Goal: Transaction & Acquisition: Purchase product/service

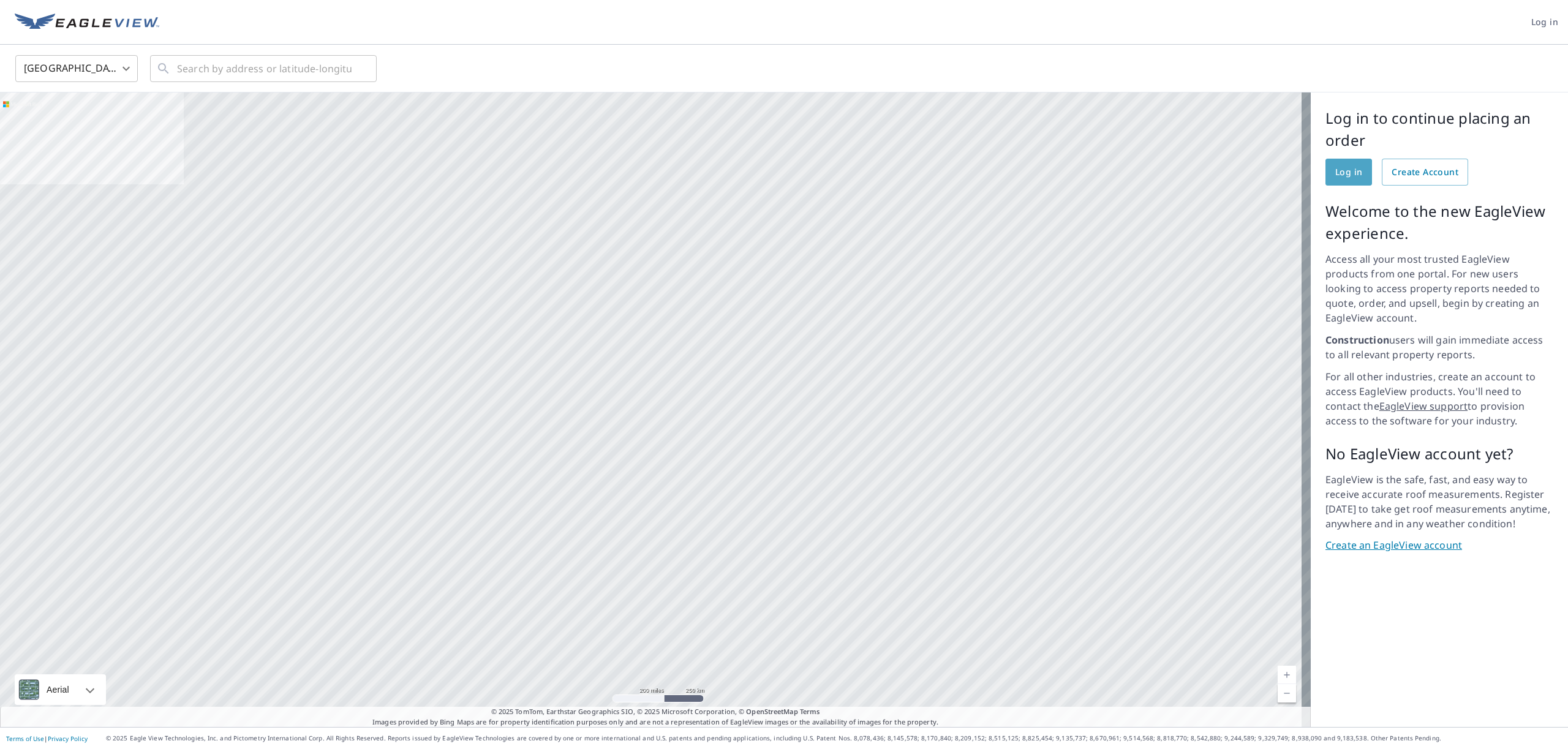
click at [1335, 174] on span "Log in" at bounding box center [1348, 172] width 27 height 16
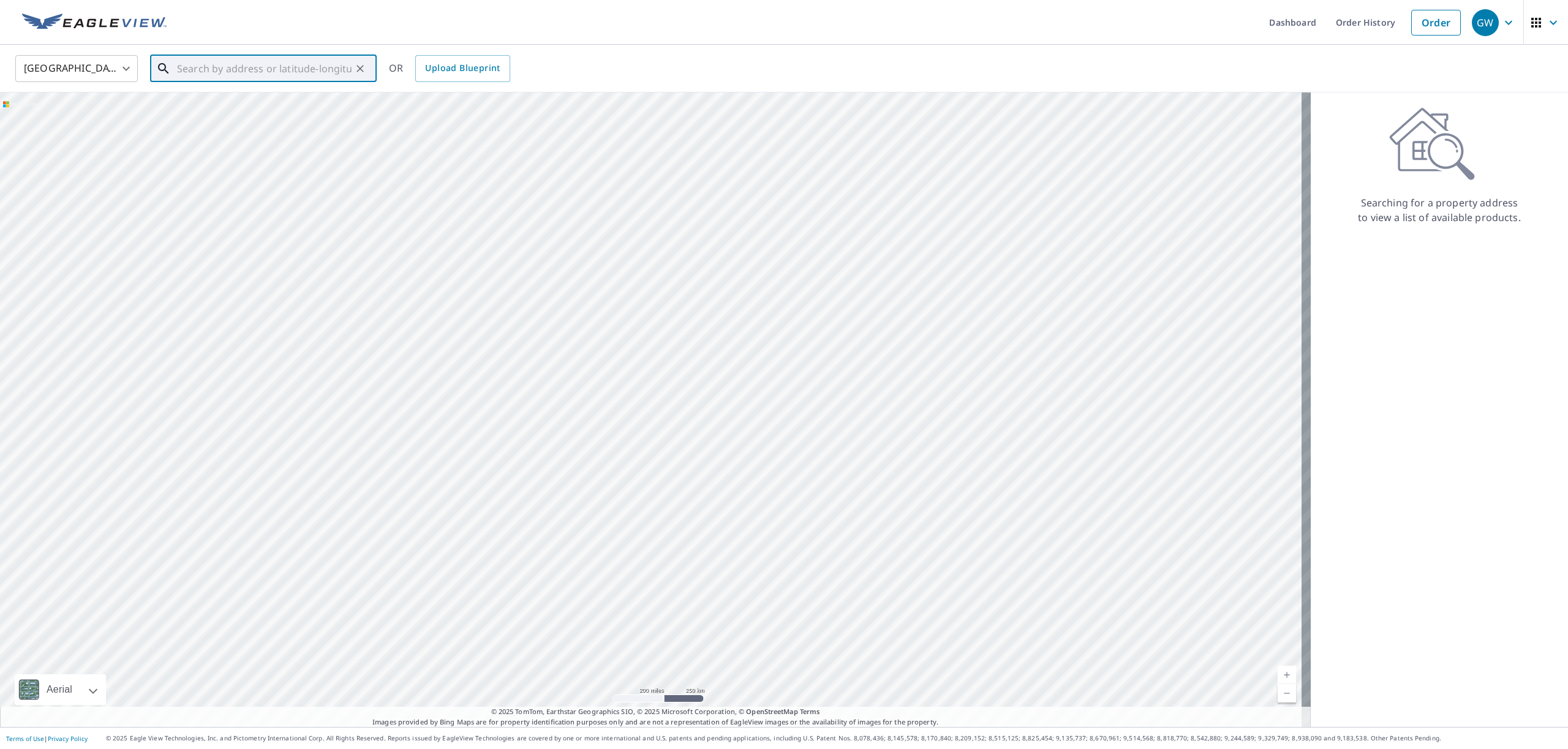
click at [210, 69] on input "text" at bounding box center [264, 68] width 175 height 34
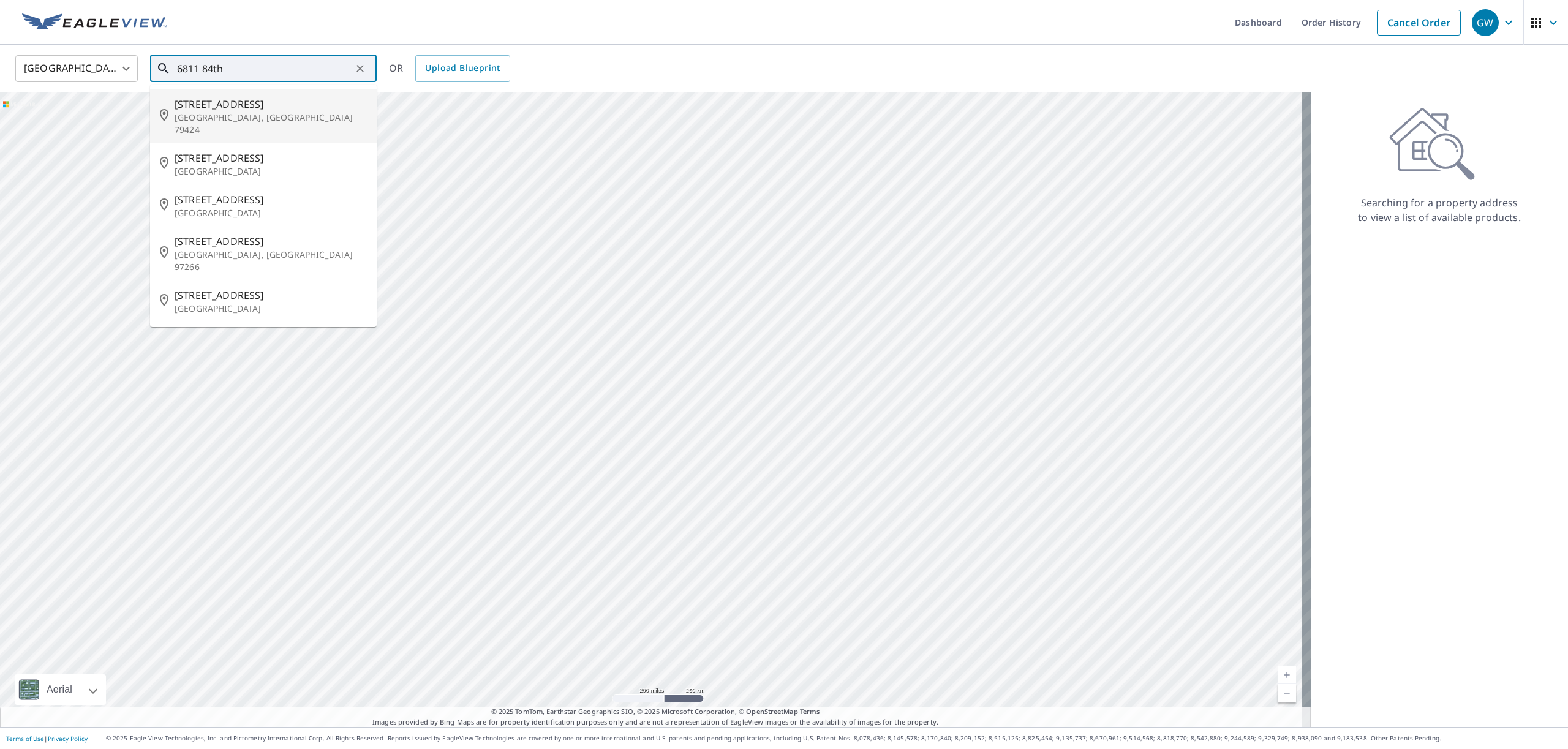
click at [204, 103] on span "[STREET_ADDRESS]" at bounding box center [271, 104] width 192 height 15
type input "[STREET_ADDRESS]"
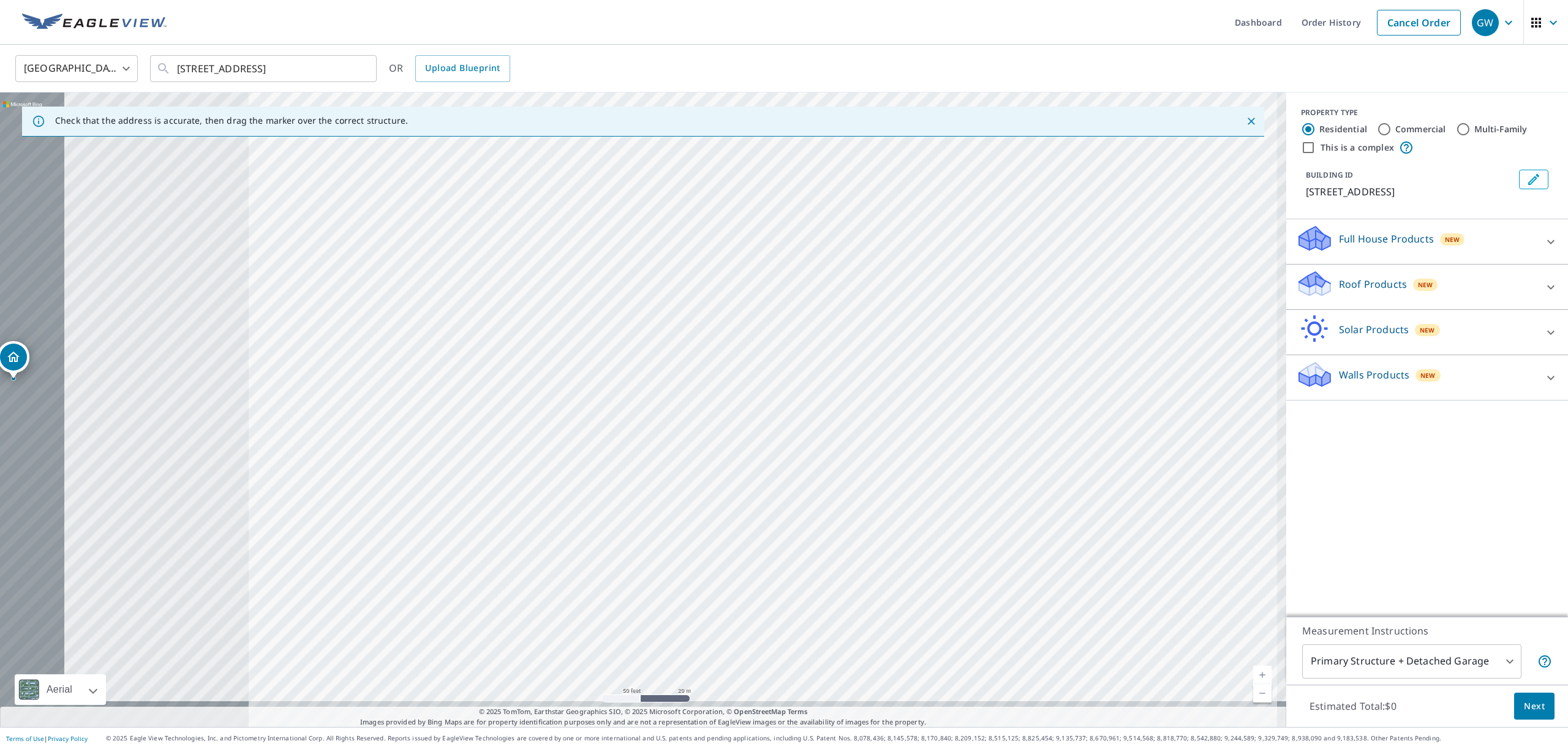
drag, startPoint x: 613, startPoint y: 340, endPoint x: 1006, endPoint y: 228, distance: 408.6
click at [1143, 212] on div "[STREET_ADDRESS]" at bounding box center [643, 409] width 1286 height 634
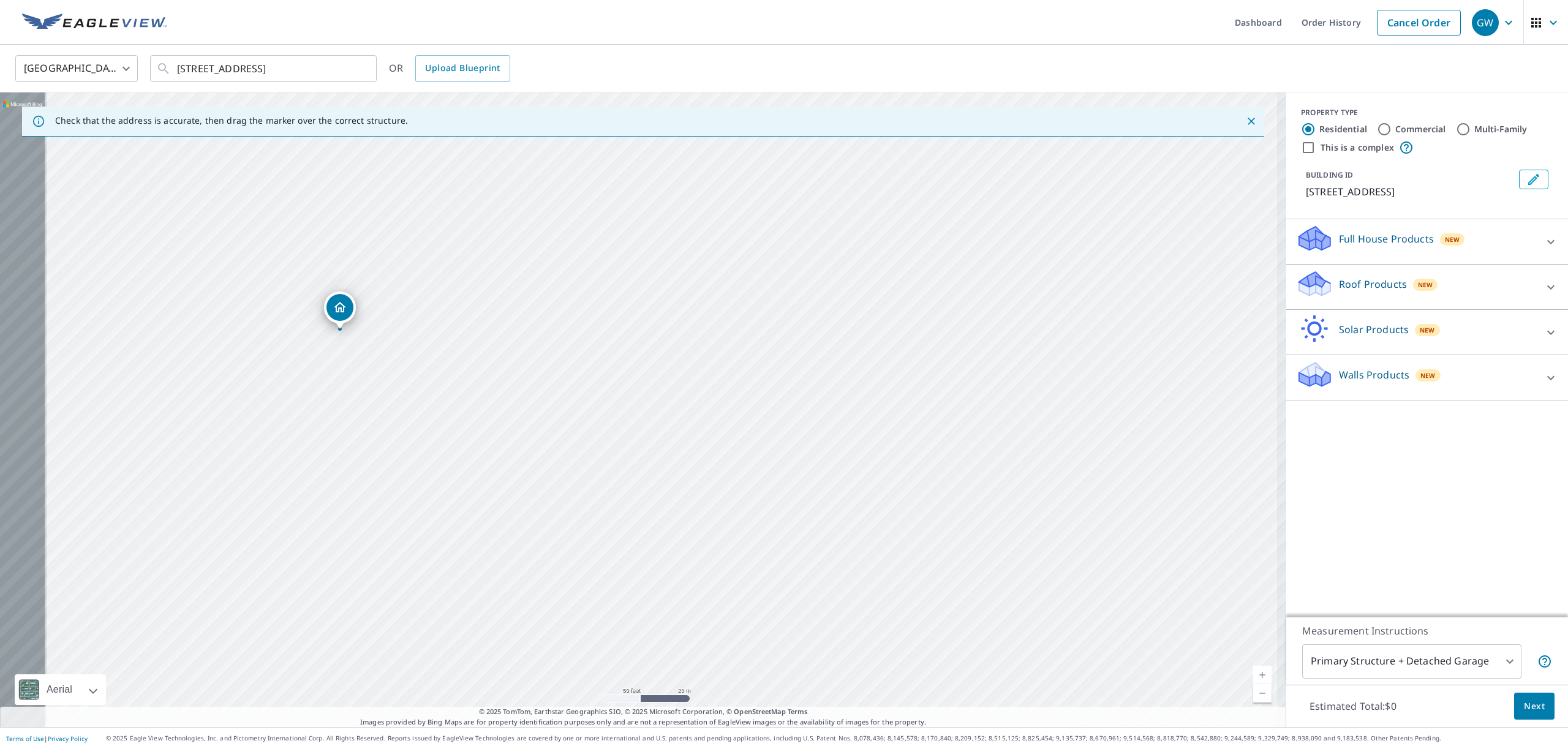
drag, startPoint x: 509, startPoint y: 273, endPoint x: 740, endPoint y: 286, distance: 231.4
click at [740, 286] on div "[STREET_ADDRESS]" at bounding box center [643, 409] width 1286 height 634
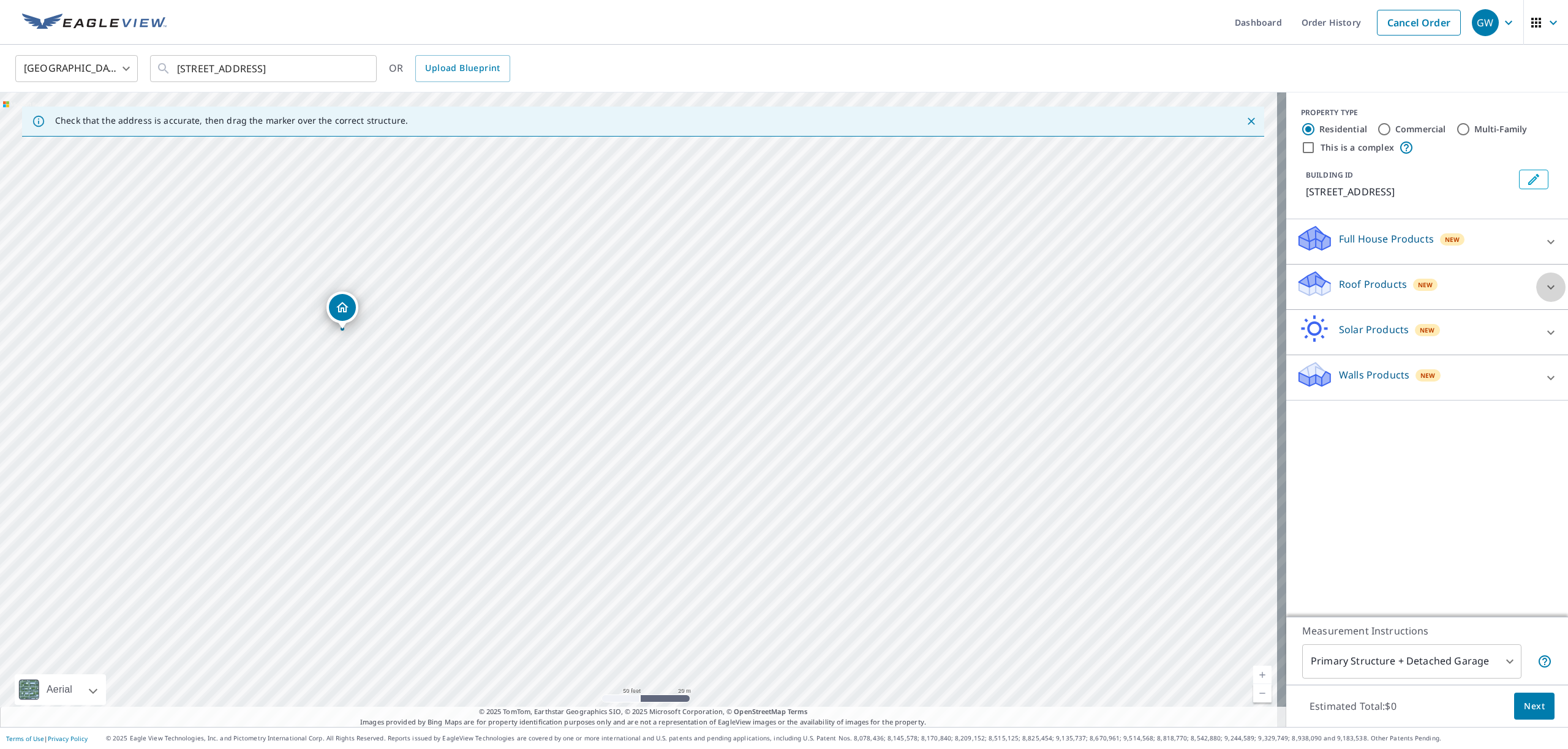
click at [1543, 284] on icon at bounding box center [1551, 287] width 15 height 15
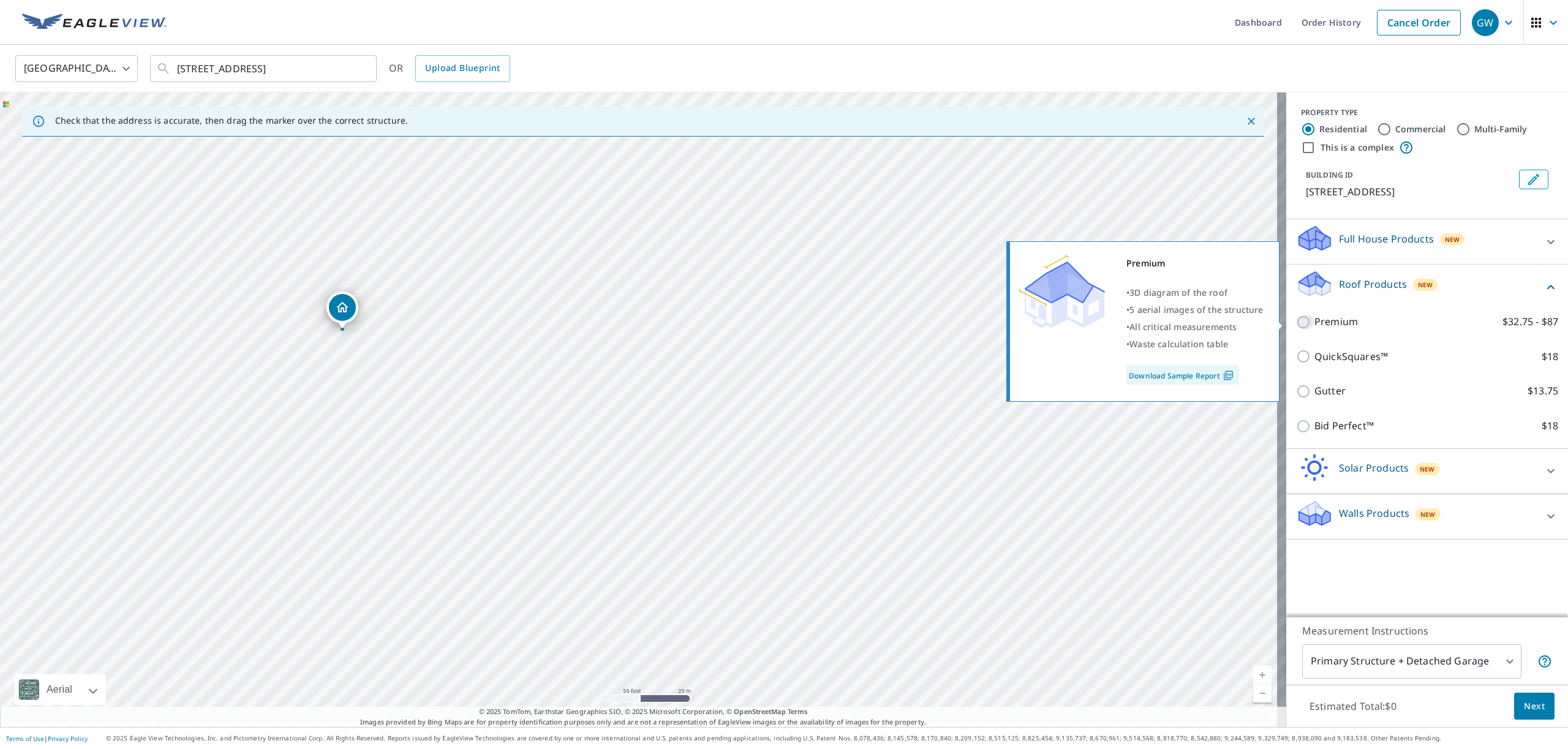
click at [1296, 323] on input "Premium $32.75 - $87" at bounding box center [1305, 322] width 18 height 15
checkbox input "true"
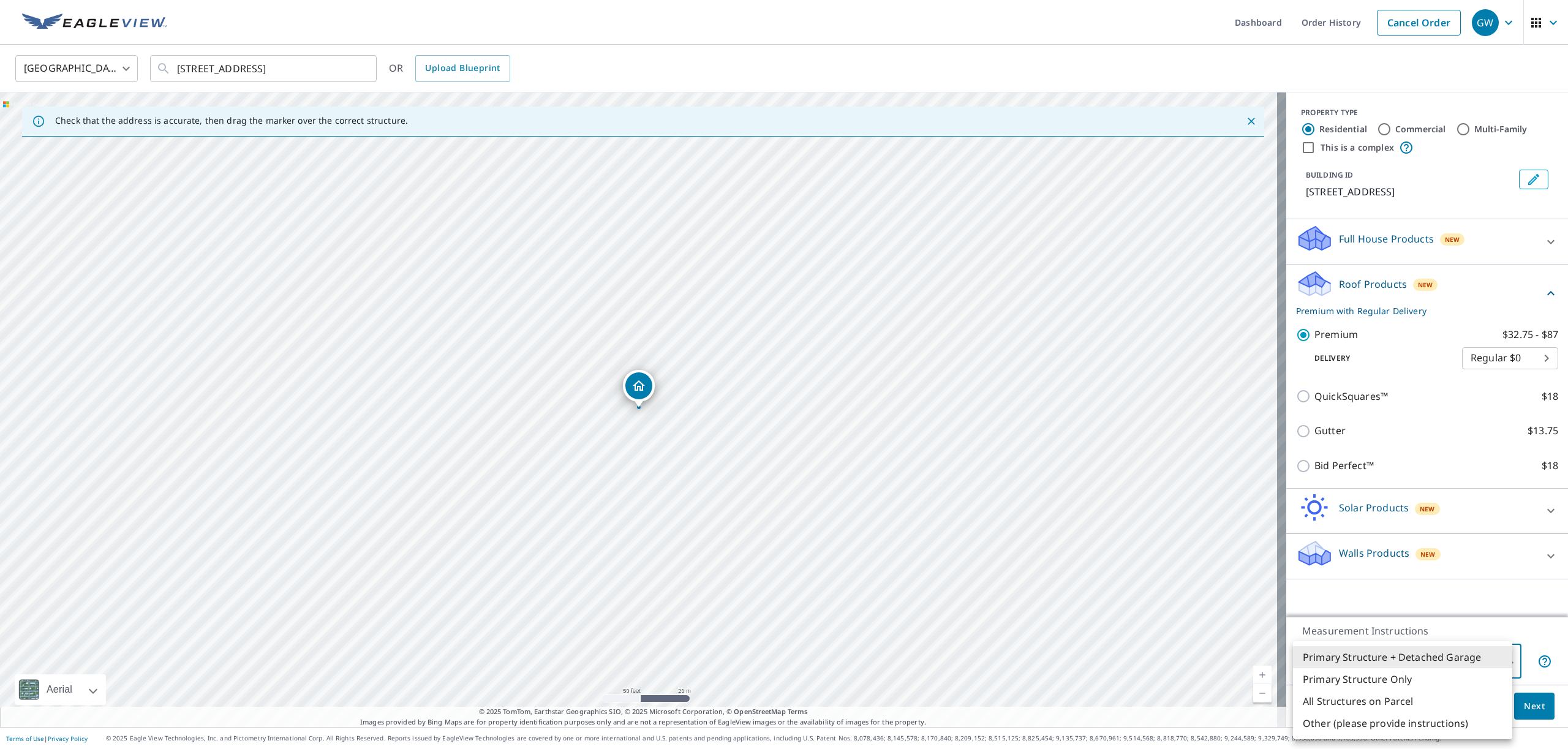
click at [1502, 663] on body "GW GW Dashboard Order History Cancel Order GW [GEOGRAPHIC_DATA] [GEOGRAPHIC_DAT…" at bounding box center [784, 374] width 1568 height 749
click at [1450, 654] on li "Primary Structure + Detached Garage" at bounding box center [1402, 657] width 219 height 22
click at [1528, 706] on span "Next" at bounding box center [1534, 706] width 21 height 16
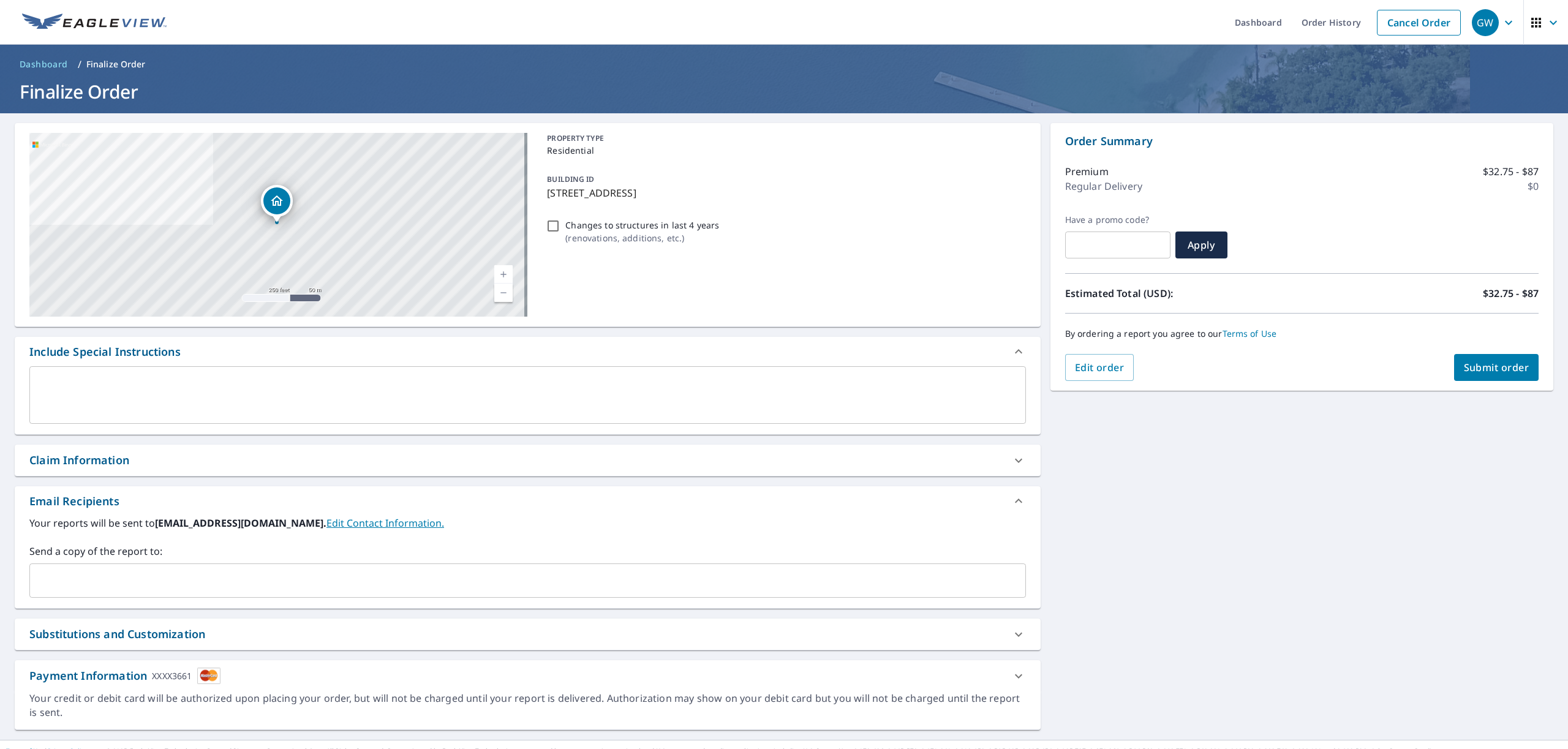
click at [1478, 367] on span "Submit order" at bounding box center [1496, 367] width 65 height 14
